Goal: Information Seeking & Learning: Learn about a topic

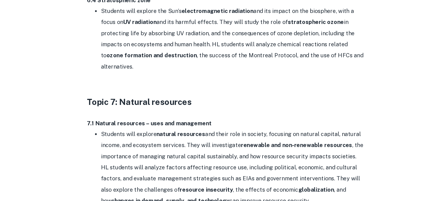
scroll to position [1877, 0]
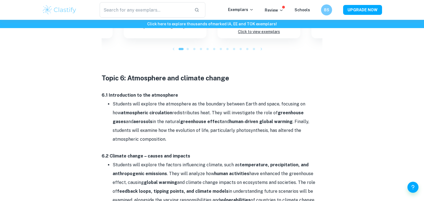
scroll to position [1626, 0]
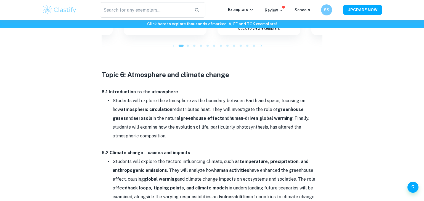
click at [121, 107] on strong "atmospheric circulation" at bounding box center [146, 109] width 51 height 5
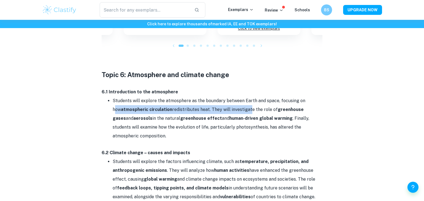
drag, startPoint x: 305, startPoint y: 82, endPoint x: 239, endPoint y: 92, distance: 66.9
click at [239, 97] on li "Students will explore the atmosphere as the boundary between Earth and space, f…" at bounding box center [218, 119] width 210 height 44
drag, startPoint x: 302, startPoint y: 83, endPoint x: 201, endPoint y: 91, distance: 101.6
click at [201, 97] on li "Students will explore the atmosphere as the boundary between Earth and space, f…" at bounding box center [218, 119] width 210 height 44
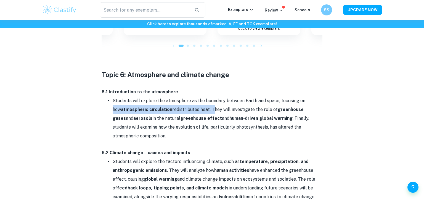
copy li "how atmospheric circulation redistributes heat."
